Goal: Task Accomplishment & Management: Manage account settings

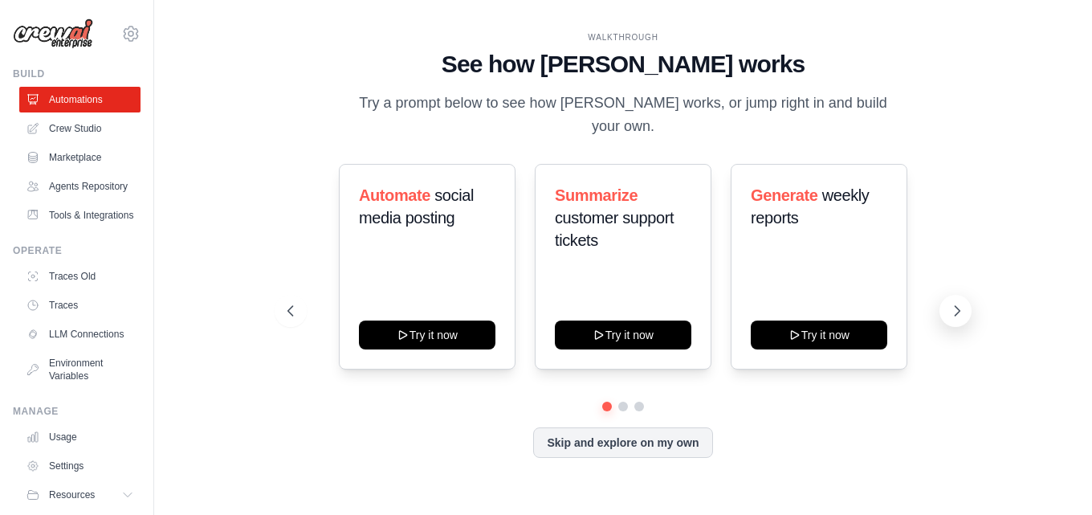
click at [952, 303] on icon at bounding box center [957, 311] width 16 height 16
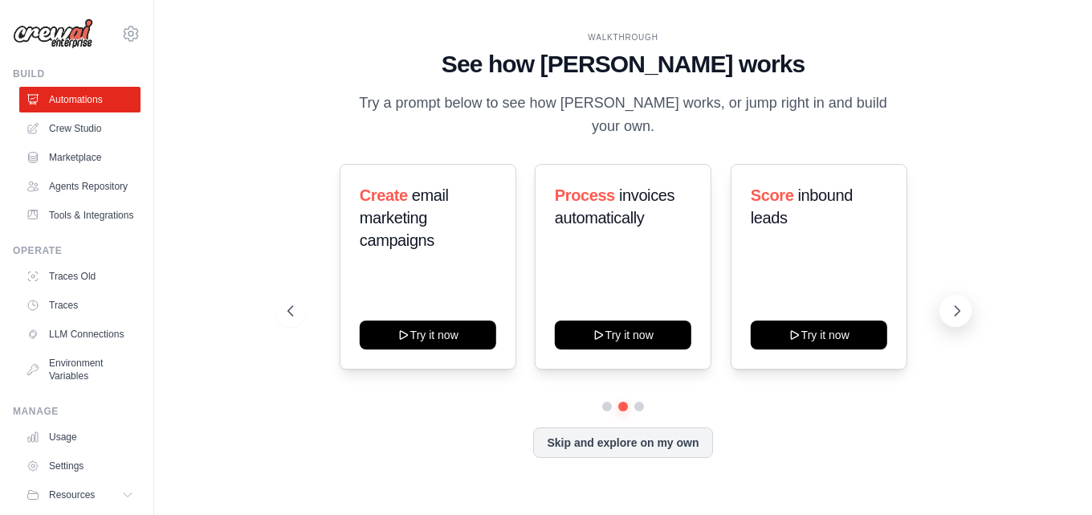
click at [952, 303] on icon at bounding box center [957, 311] width 16 height 16
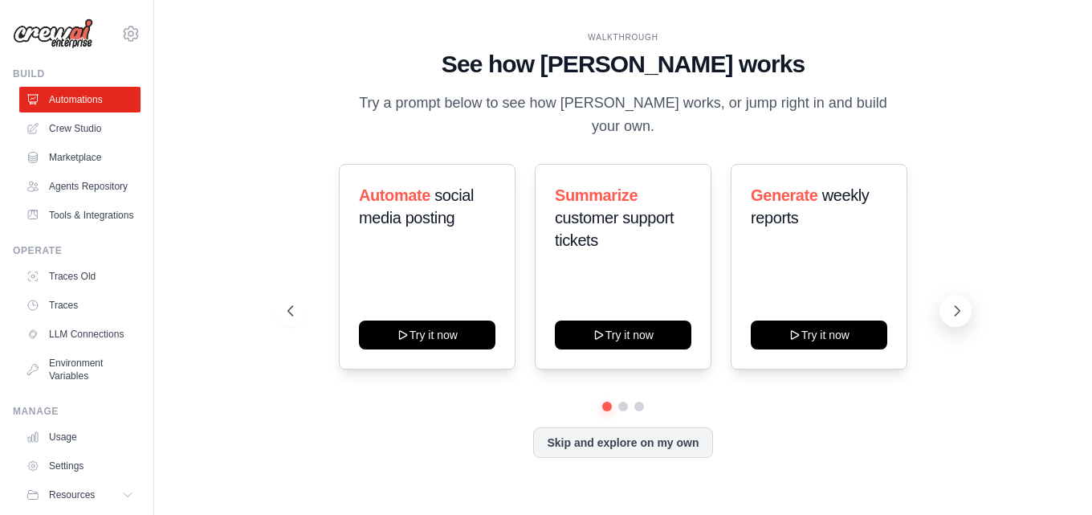
click at [952, 303] on icon at bounding box center [957, 311] width 16 height 16
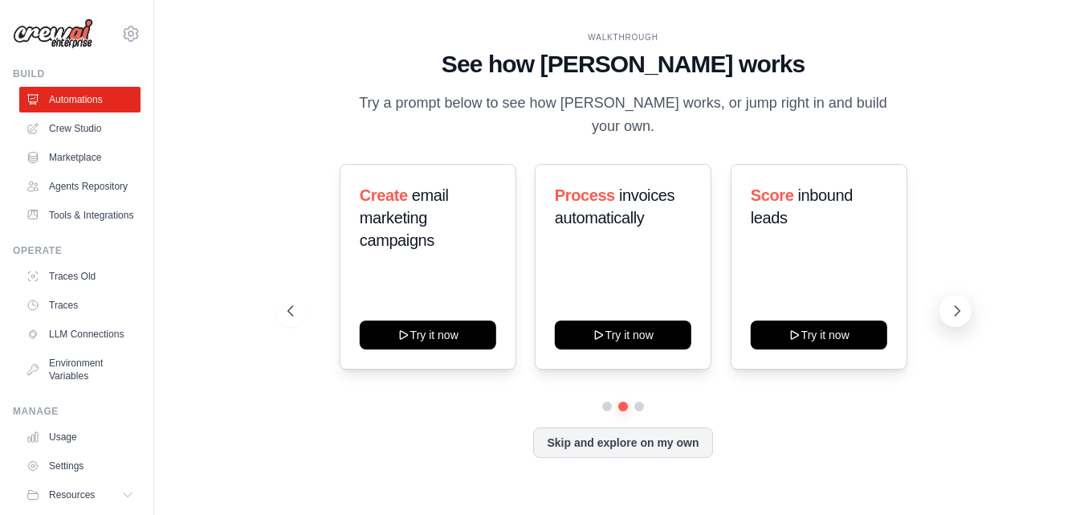
click at [952, 303] on icon at bounding box center [957, 311] width 16 height 16
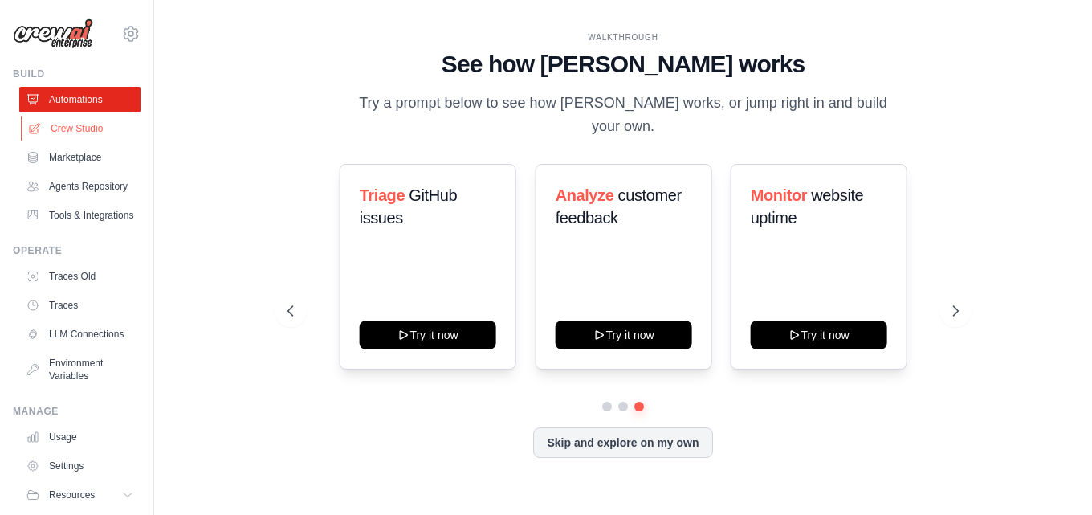
click at [91, 122] on link "Crew Studio" at bounding box center [81, 129] width 121 height 26
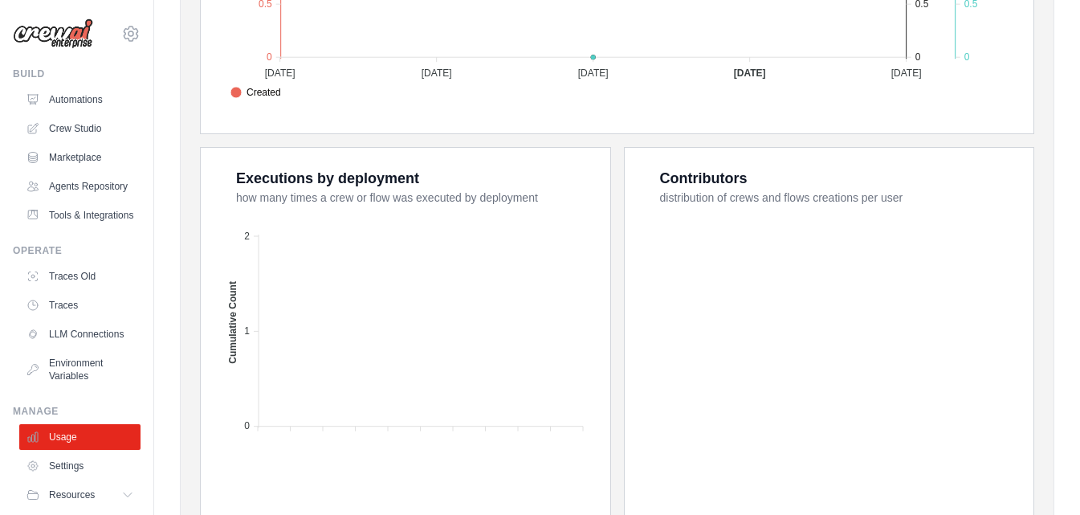
scroll to position [562, 0]
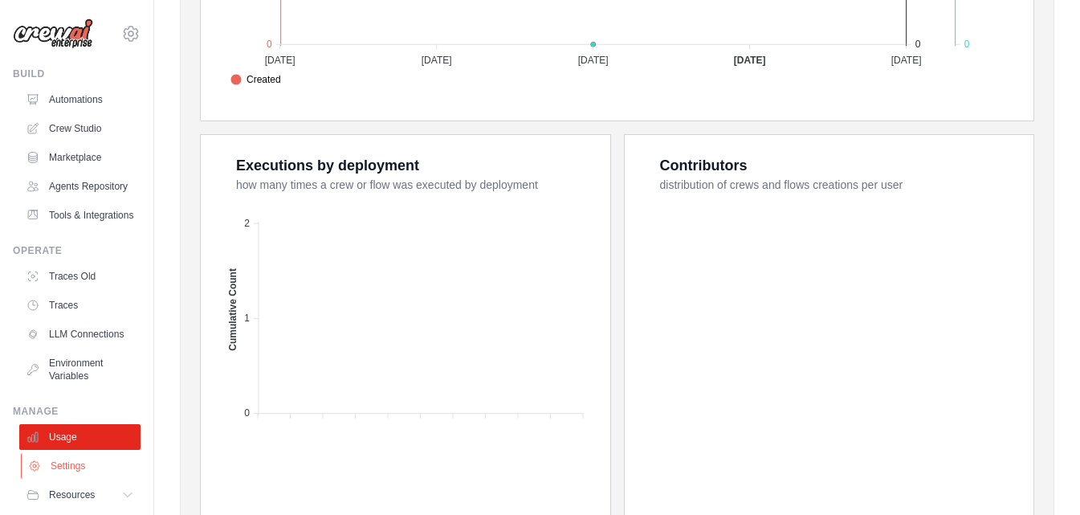
click at [108, 479] on link "Settings" at bounding box center [81, 466] width 121 height 26
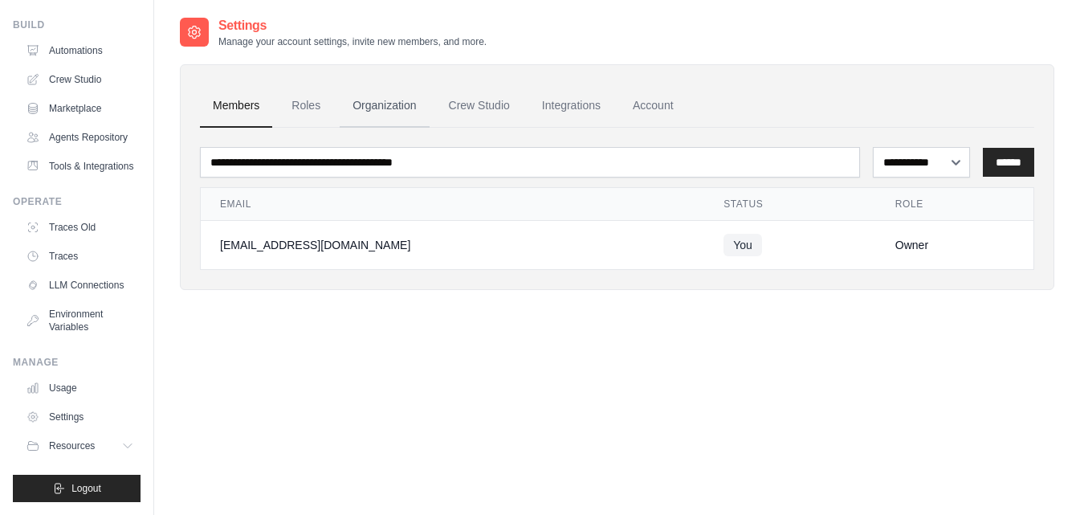
click at [369, 102] on link "Organization" at bounding box center [384, 105] width 89 height 43
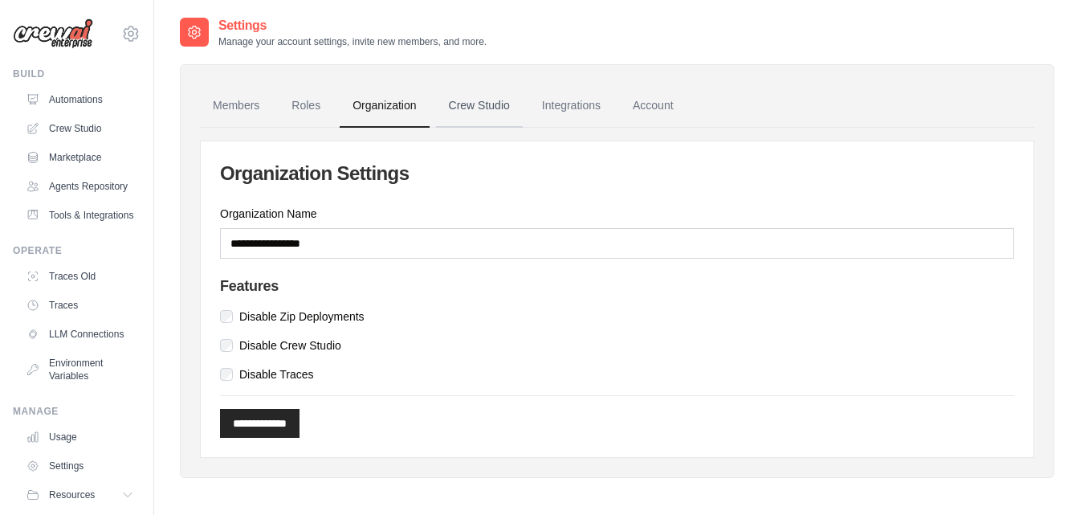
click at [512, 92] on link "Crew Studio" at bounding box center [479, 105] width 87 height 43
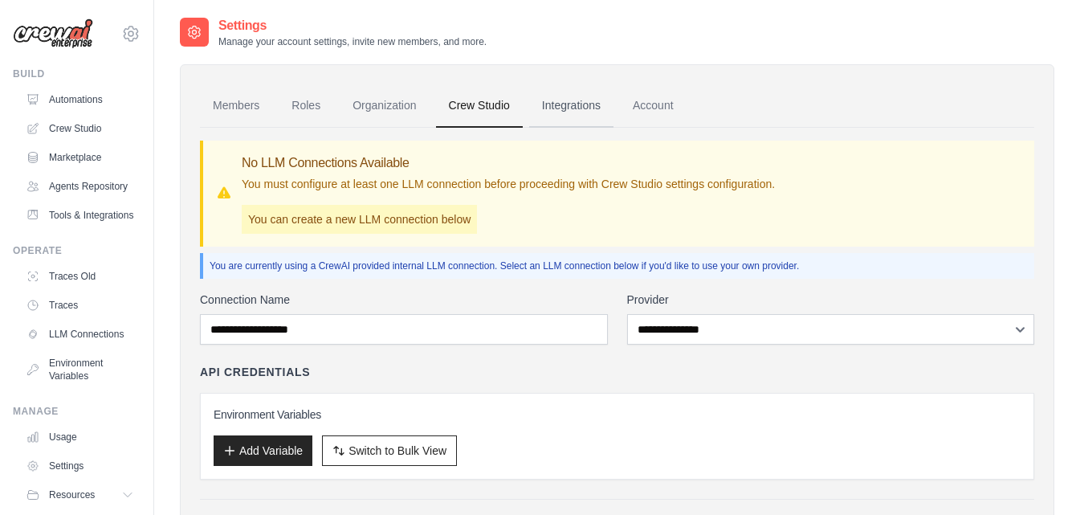
click at [588, 106] on link "Integrations" at bounding box center [571, 105] width 84 height 43
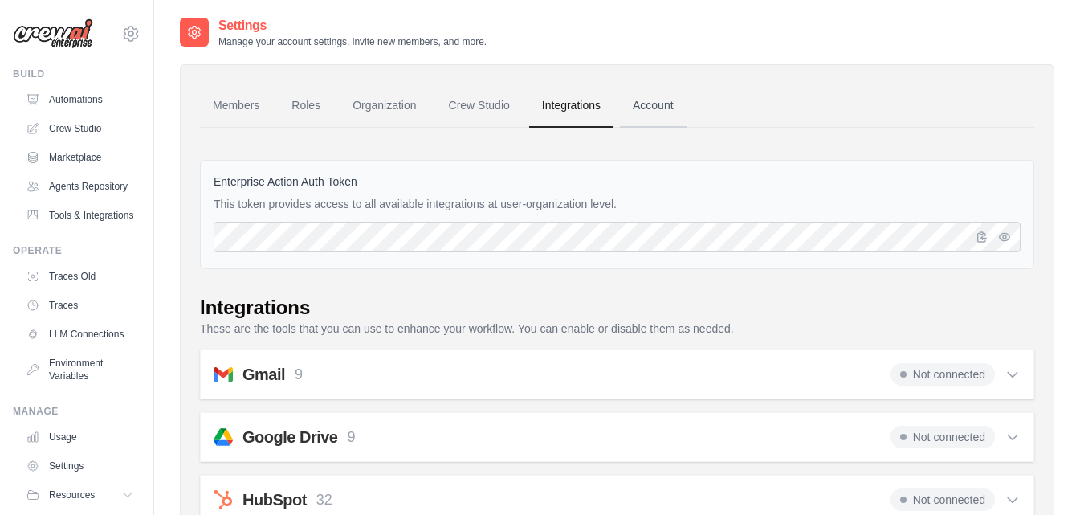
click at [640, 121] on link "Account" at bounding box center [653, 105] width 67 height 43
